Goal: Book appointment/travel/reservation

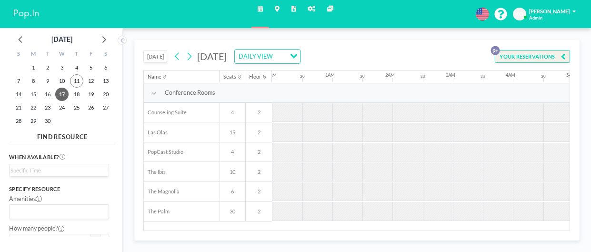
scroll to position [0, 429]
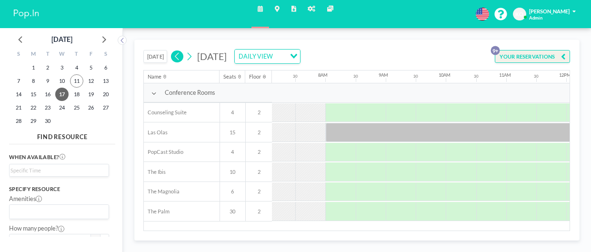
click at [177, 57] on icon at bounding box center [177, 56] width 4 height 8
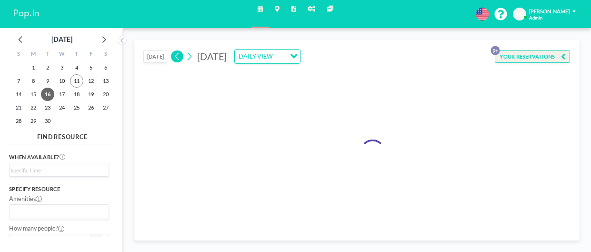
click at [177, 57] on icon at bounding box center [177, 56] width 4 height 8
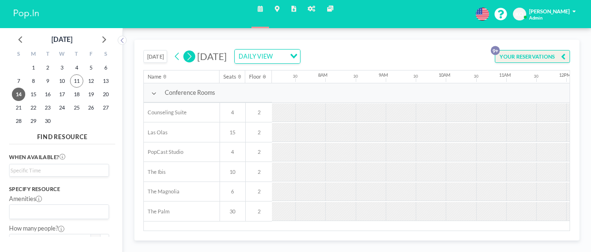
click at [189, 58] on icon at bounding box center [189, 56] width 7 height 11
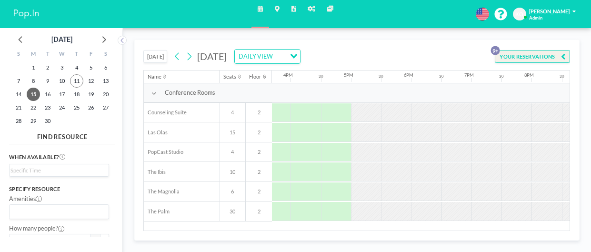
scroll to position [0, 1149]
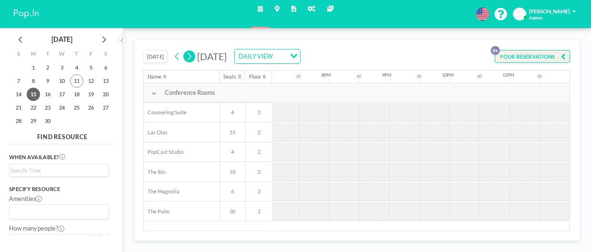
click at [189, 51] on icon at bounding box center [189, 56] width 7 height 11
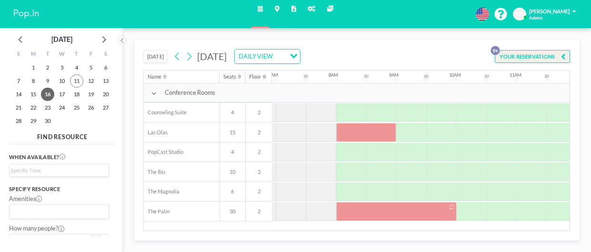
scroll to position [0, 429]
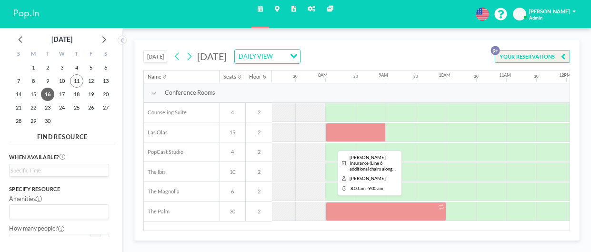
click at [348, 130] on div at bounding box center [356, 132] width 61 height 19
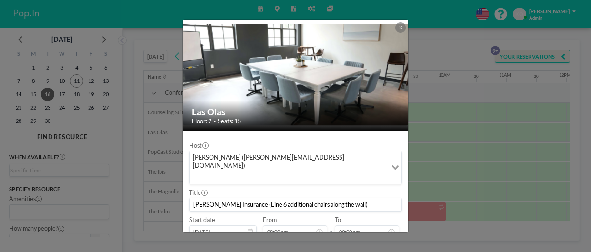
drag, startPoint x: 194, startPoint y: 184, endPoint x: 348, endPoint y: 189, distance: 154.0
click at [348, 198] on input "[PERSON_NAME] Insurance (Line 6 additional chairs along the wall)" at bounding box center [296, 204] width 212 height 13
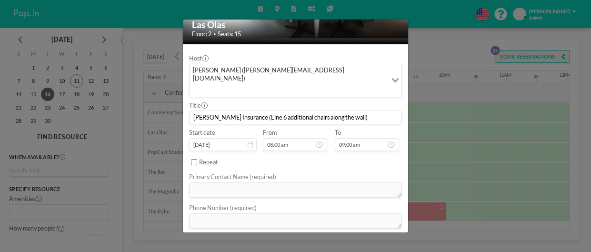
scroll to position [0, 0]
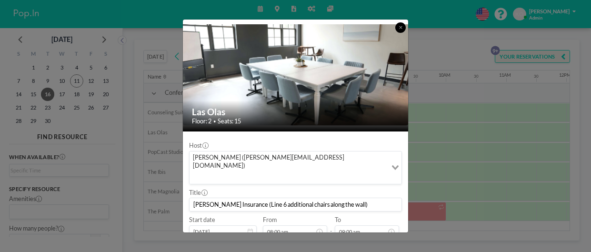
click at [401, 28] on icon at bounding box center [400, 27] width 3 height 4
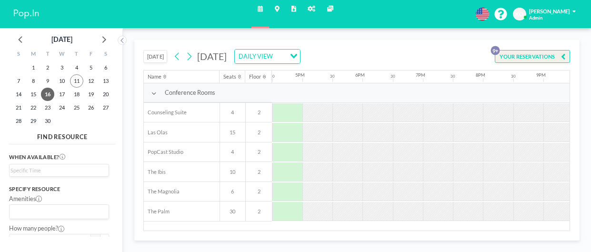
scroll to position [0, 1149]
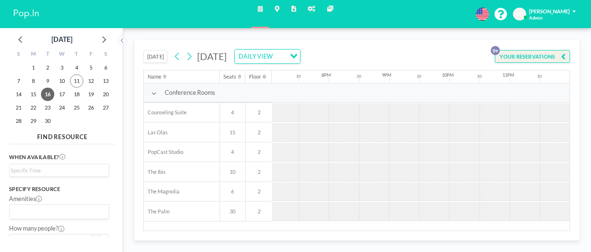
click at [176, 58] on icon at bounding box center [177, 56] width 7 height 11
click at [191, 57] on icon at bounding box center [190, 56] width 4 height 8
click at [191, 61] on icon at bounding box center [189, 56] width 7 height 11
click at [190, 60] on icon at bounding box center [189, 56] width 7 height 11
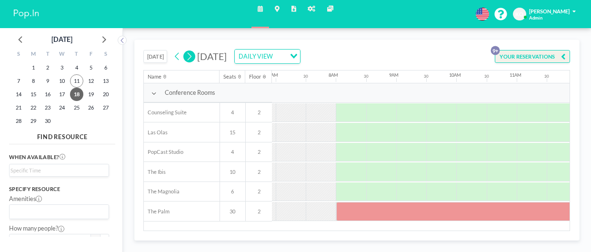
scroll to position [0, 429]
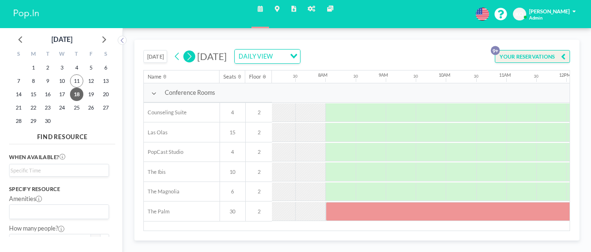
click at [458, 213] on div at bounding box center [477, 211] width 302 height 19
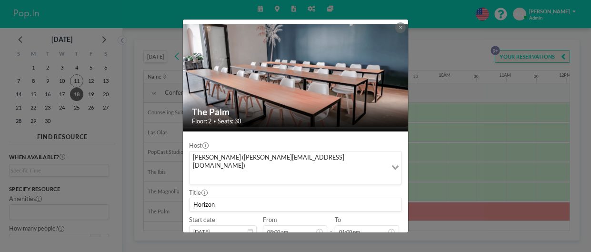
click at [401, 28] on icon at bounding box center [400, 27] width 3 height 3
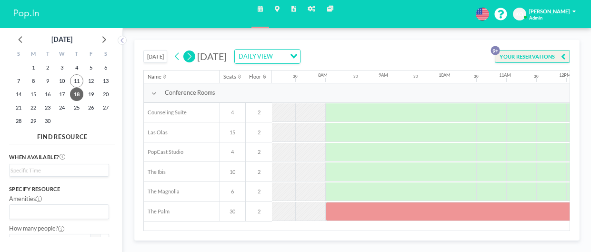
click at [178, 57] on icon at bounding box center [177, 56] width 4 height 8
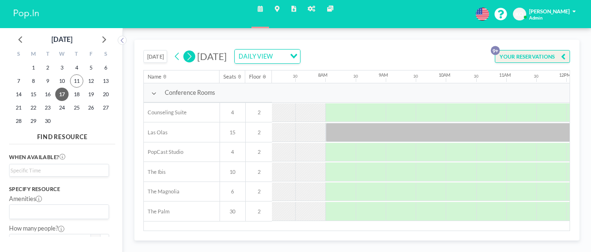
click at [419, 130] on div at bounding box center [597, 132] width 543 height 19
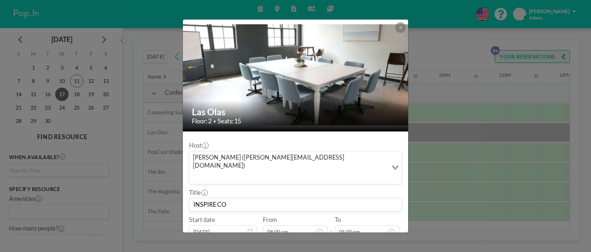
click at [400, 27] on icon at bounding box center [400, 27] width 3 height 3
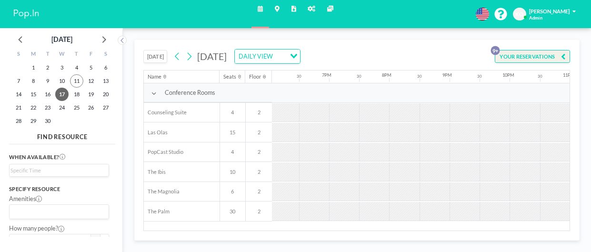
scroll to position [0, 1096]
click at [192, 61] on icon at bounding box center [189, 56] width 7 height 11
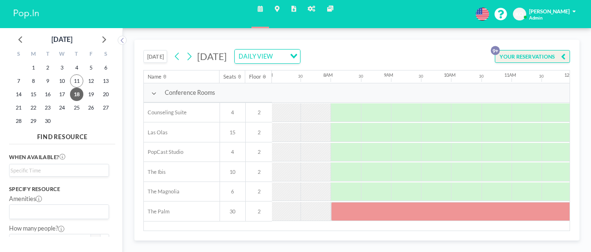
scroll to position [0, 429]
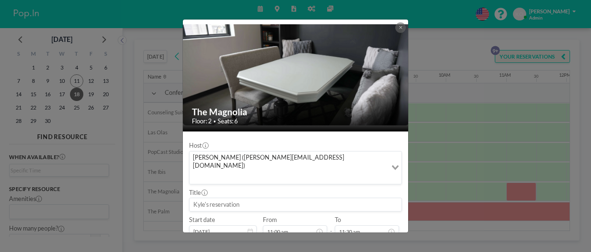
click at [398, 30] on button at bounding box center [400, 27] width 10 height 10
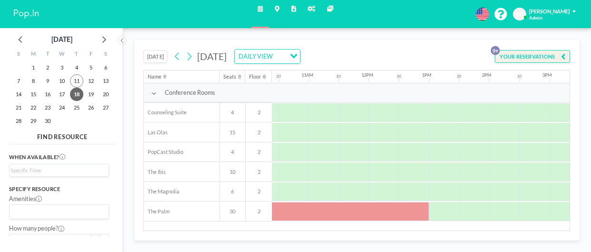
scroll to position [0, 630]
click at [191, 56] on icon at bounding box center [189, 56] width 7 height 11
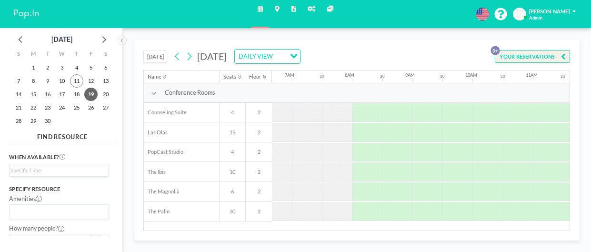
scroll to position [0, 429]
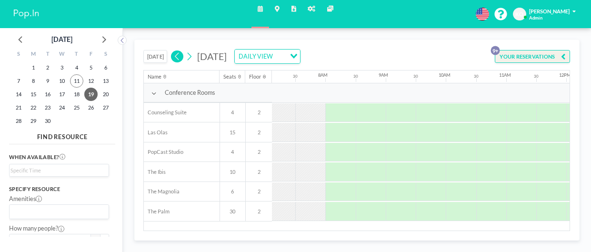
click at [179, 57] on icon at bounding box center [177, 56] width 7 height 11
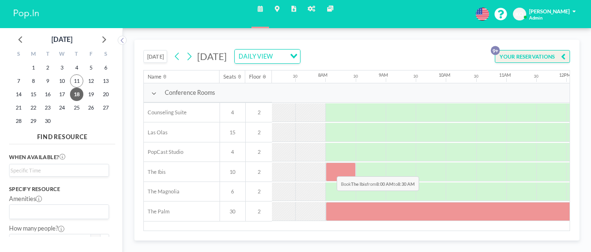
click at [330, 169] on div at bounding box center [341, 171] width 30 height 19
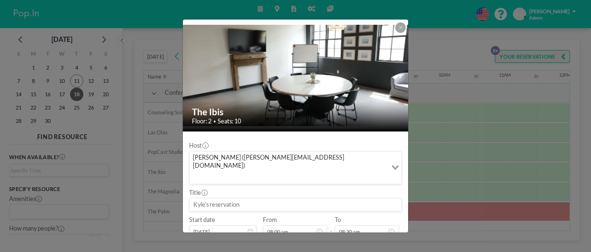
click at [262, 198] on input at bounding box center [296, 204] width 212 height 13
type input "Ma"
click at [298, 17] on div "The Ibis Floor: 2 • Seats: 10 Host [PERSON_NAME] ([PERSON_NAME][EMAIL_ADDRESS][…" at bounding box center [295, 126] width 591 height 252
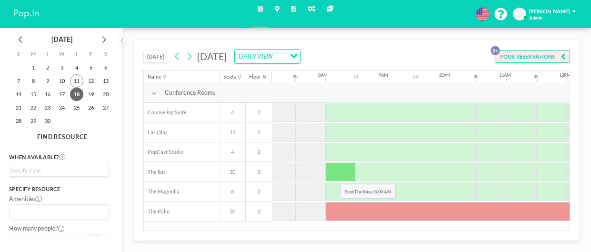
click at [333, 176] on div at bounding box center [341, 171] width 30 height 19
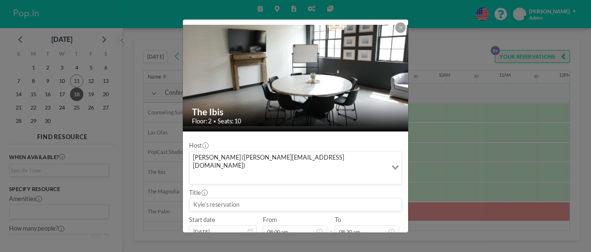
click at [333, 189] on div "Title" at bounding box center [295, 200] width 213 height 23
click at [228, 198] on input at bounding box center [296, 204] width 212 height 13
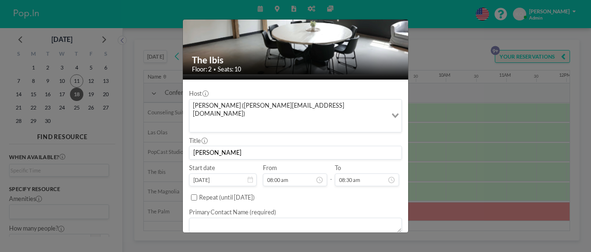
scroll to position [53, 0]
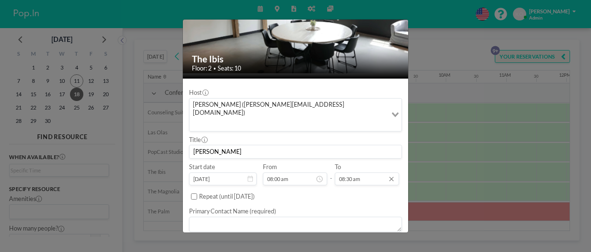
type input "[PERSON_NAME]"
click at [361, 172] on input "08:30 am" at bounding box center [367, 178] width 64 height 13
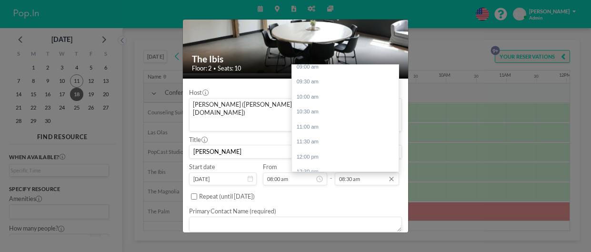
scroll to position [40, 0]
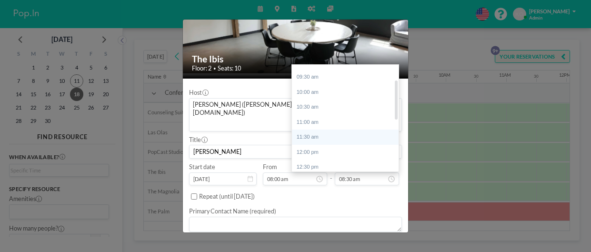
click at [309, 130] on div "11:30 am" at bounding box center [345, 137] width 107 height 15
type input "11:30 am"
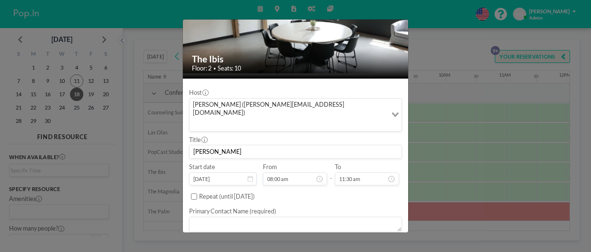
click at [238, 217] on textarea at bounding box center [295, 224] width 213 height 15
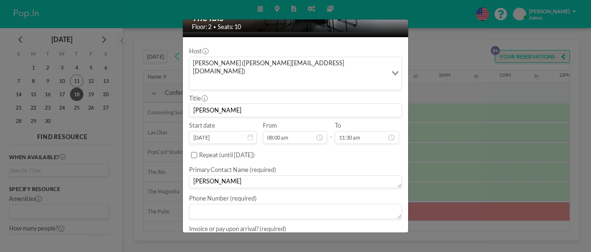
scroll to position [106, 0]
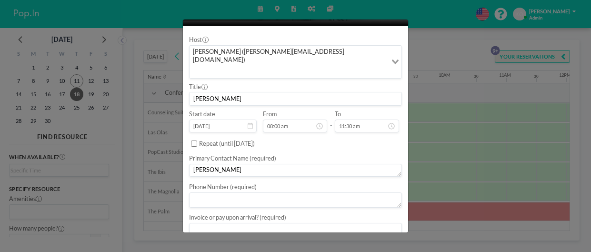
type textarea "[PERSON_NAME]"
click at [245, 193] on textarea at bounding box center [295, 200] width 213 height 15
type textarea "[PHONE_NUMBER]"
click at [277, 221] on textarea at bounding box center [295, 228] width 213 height 15
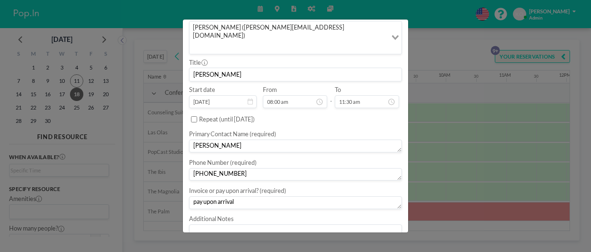
scroll to position [143, 0]
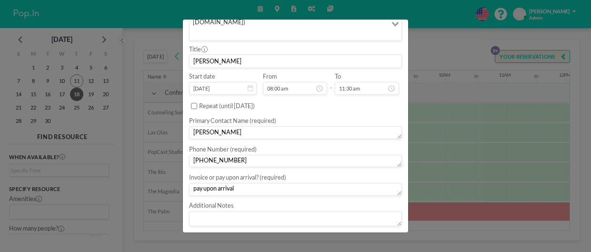
type textarea "pay upon arrival"
click at [258, 211] on textarea at bounding box center [295, 218] width 213 height 15
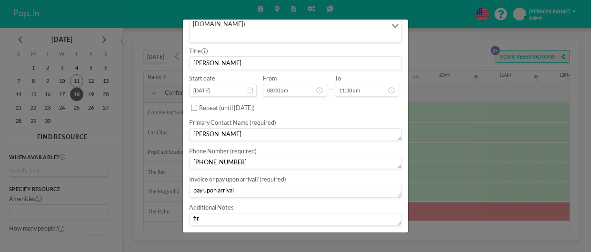
scroll to position [141, 0]
type textarea "first time here. will have 4 guests."
click at [374, 234] on button "BOOK NOW" at bounding box center [383, 240] width 38 height 13
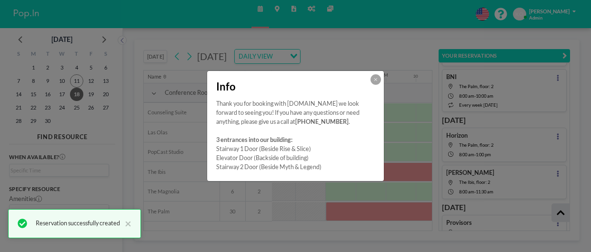
scroll to position [180, 0]
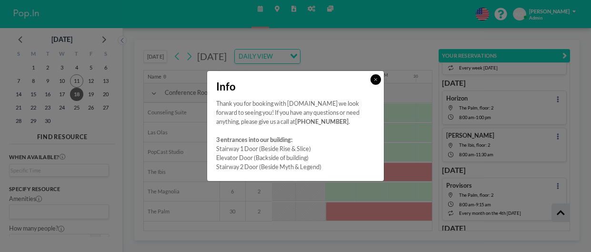
click at [372, 81] on button at bounding box center [376, 79] width 10 height 10
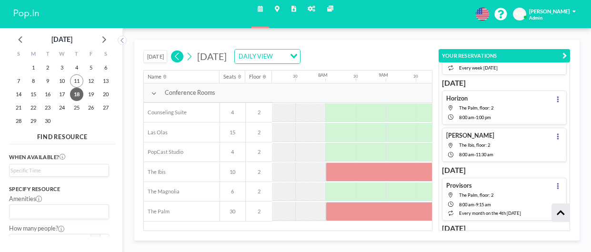
click at [179, 60] on icon at bounding box center [177, 56] width 4 height 8
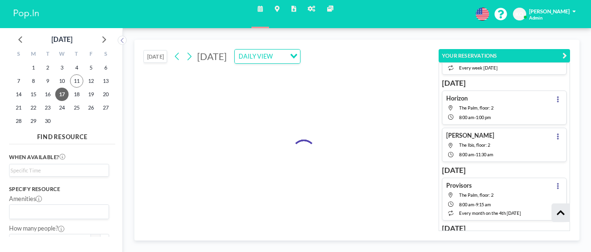
click at [178, 61] on icon at bounding box center [177, 56] width 7 height 11
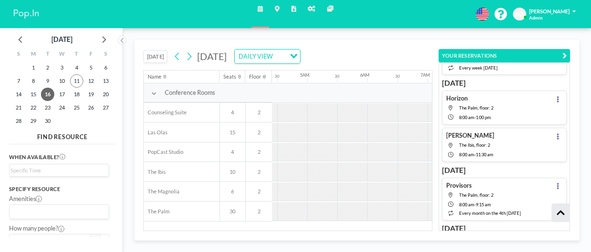
scroll to position [0, 429]
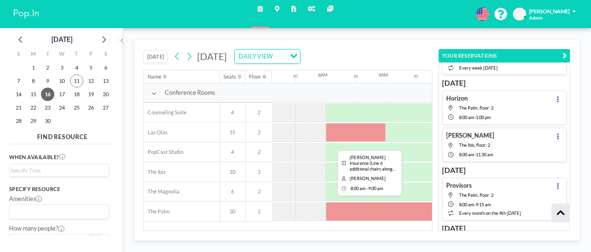
click at [338, 132] on div at bounding box center [356, 132] width 61 height 19
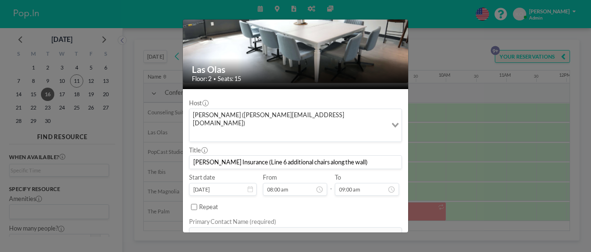
scroll to position [42, 0]
click at [237, 183] on input "[DATE]" at bounding box center [223, 189] width 68 height 13
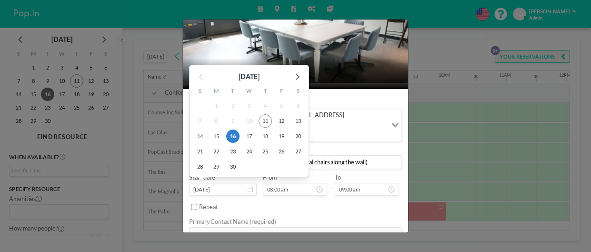
click at [210, 183] on input "[DATE]" at bounding box center [223, 189] width 68 height 13
click at [216, 130] on span "15" at bounding box center [216, 136] width 13 height 13
type input "[DATE]"
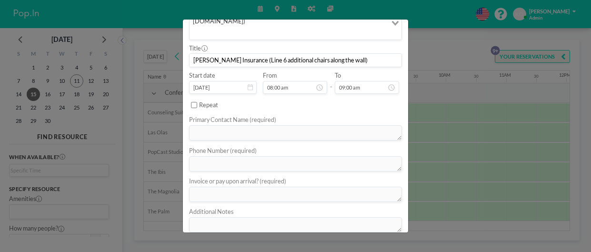
scroll to position [151, 0]
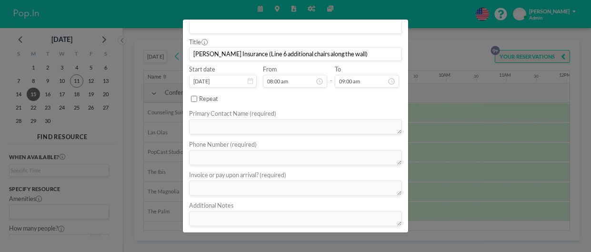
click at [374, 234] on button "SAVE CHANGES" at bounding box center [379, 240] width 46 height 13
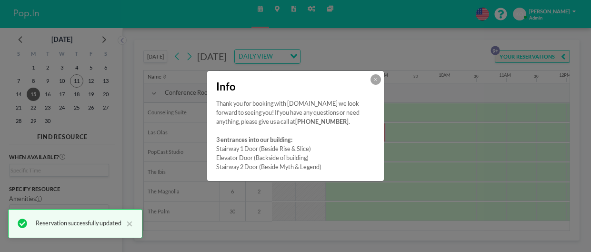
click at [376, 83] on button at bounding box center [376, 79] width 10 height 10
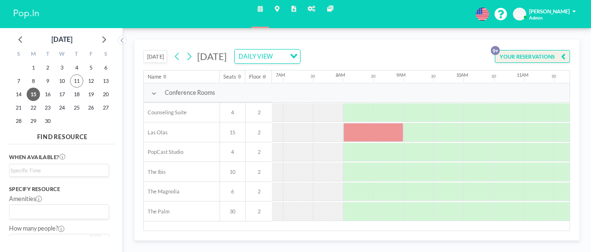
scroll to position [0, 406]
click at [383, 136] on div at bounding box center [378, 132] width 61 height 19
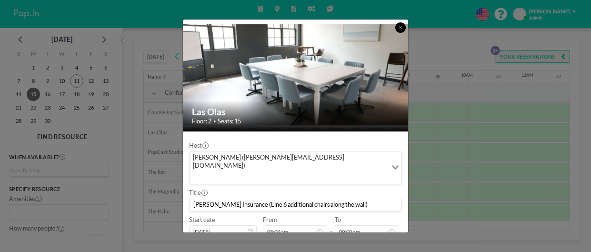
click at [399, 28] on icon at bounding box center [400, 27] width 3 height 4
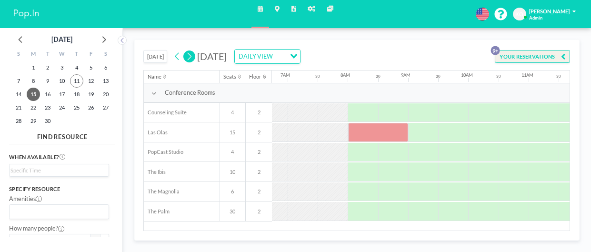
click at [191, 58] on icon at bounding box center [190, 56] width 4 height 8
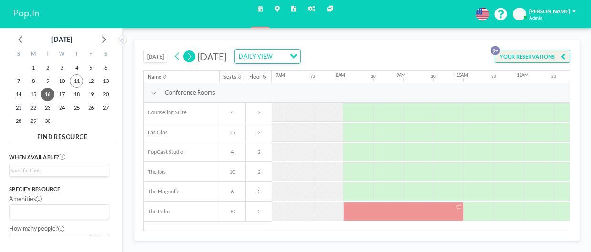
scroll to position [0, 429]
